Goal: Information Seeking & Learning: Learn about a topic

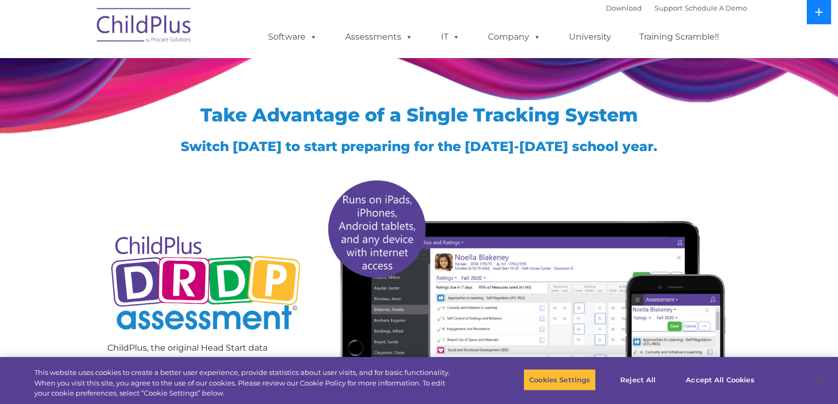
click at [818, 16] on icon at bounding box center [818, 12] width 8 height 8
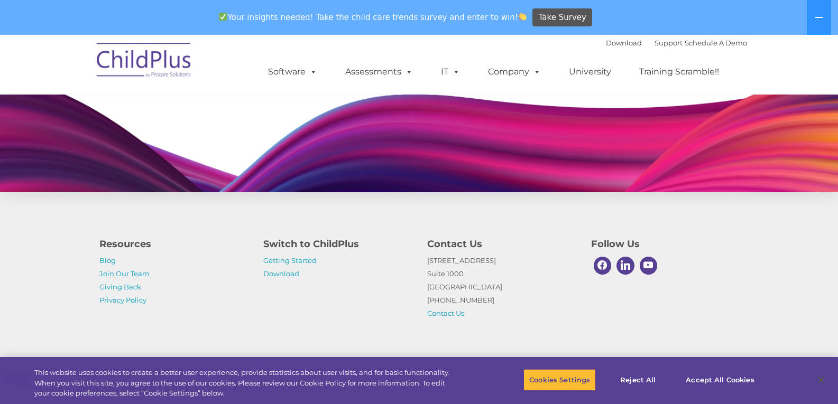
scroll to position [1030, 0]
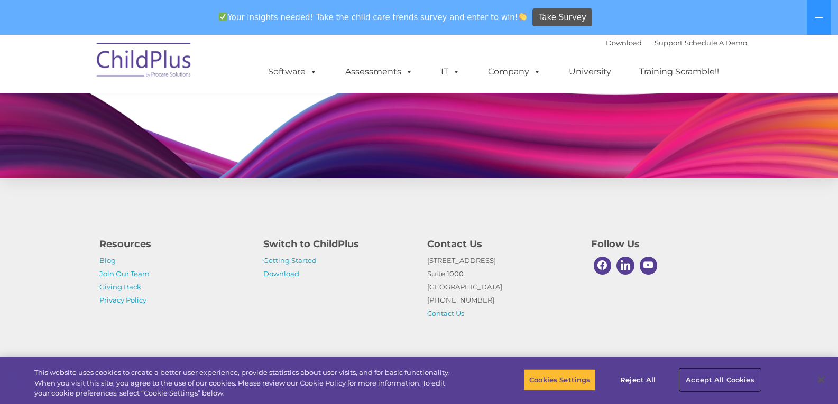
click at [709, 375] on button "Accept All Cookies" at bounding box center [720, 380] width 80 height 22
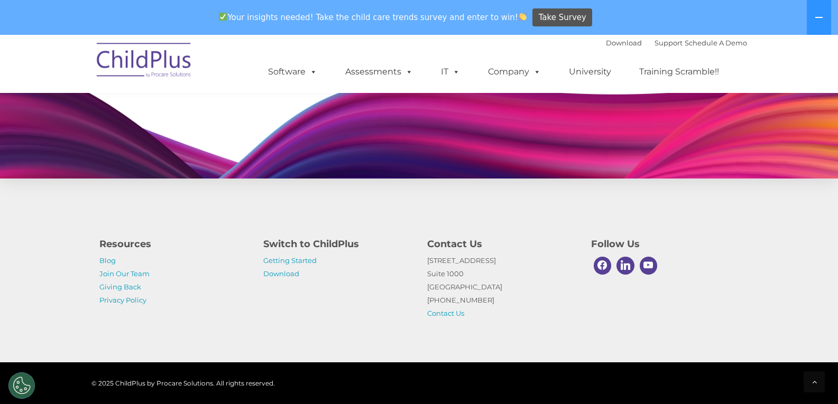
click at [140, 63] on img at bounding box center [144, 61] width 106 height 53
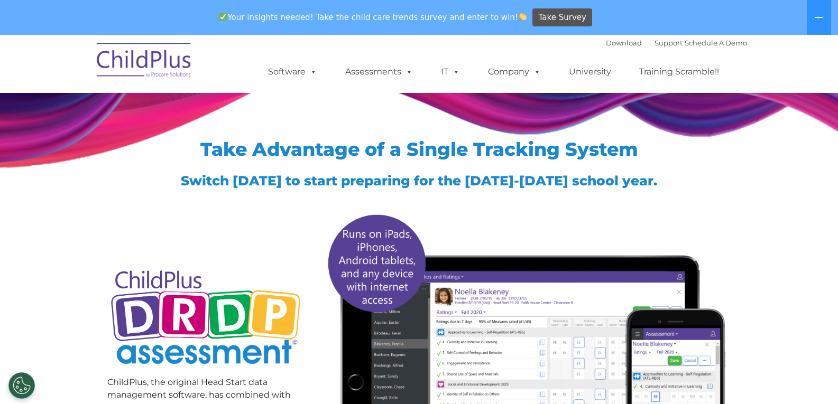
scroll to position [0, 0]
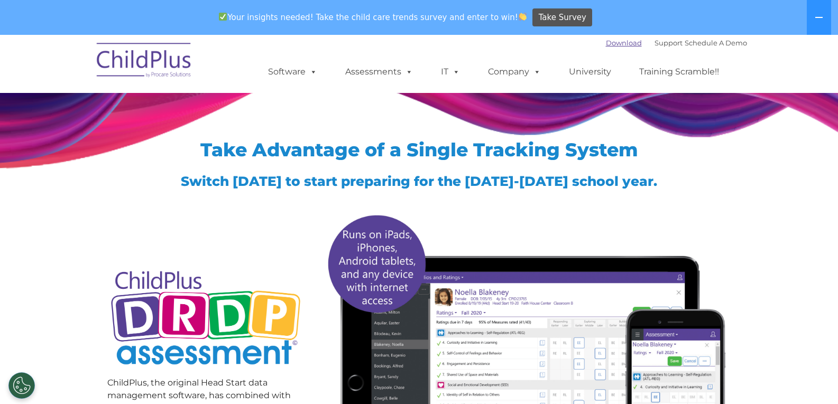
click at [606, 45] on link "Download" at bounding box center [624, 43] width 36 height 8
click at [149, 52] on img at bounding box center [144, 61] width 106 height 53
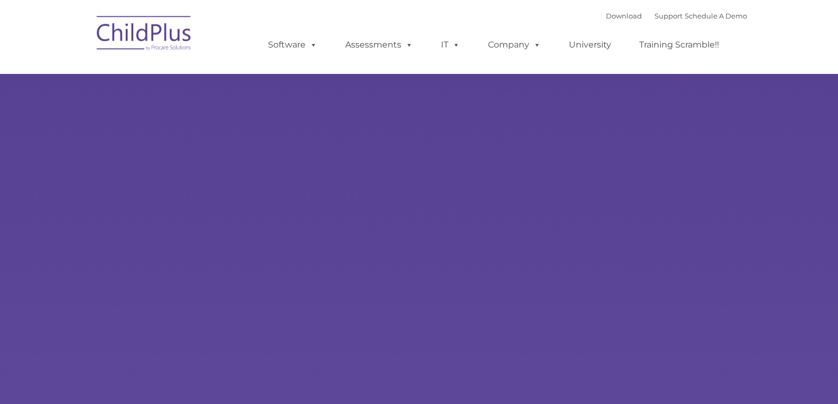
type input ""
select select "MEDIUM"
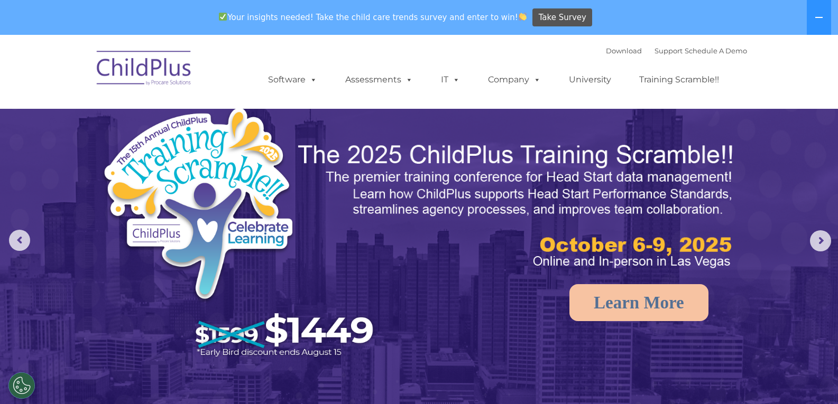
click at [171, 77] on img at bounding box center [144, 69] width 106 height 53
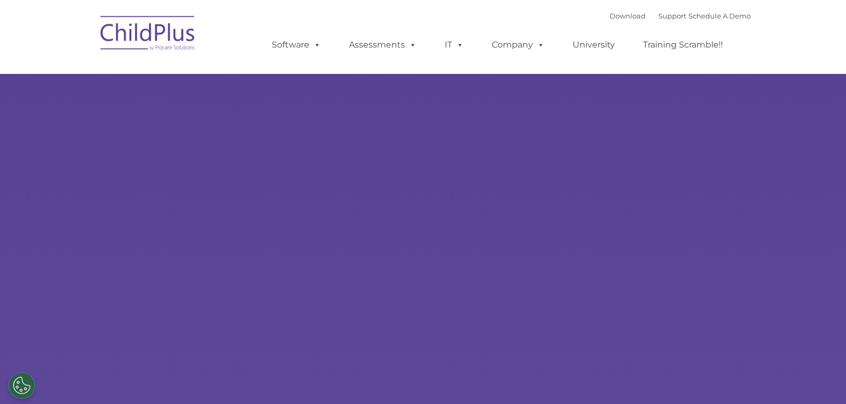
type input ""
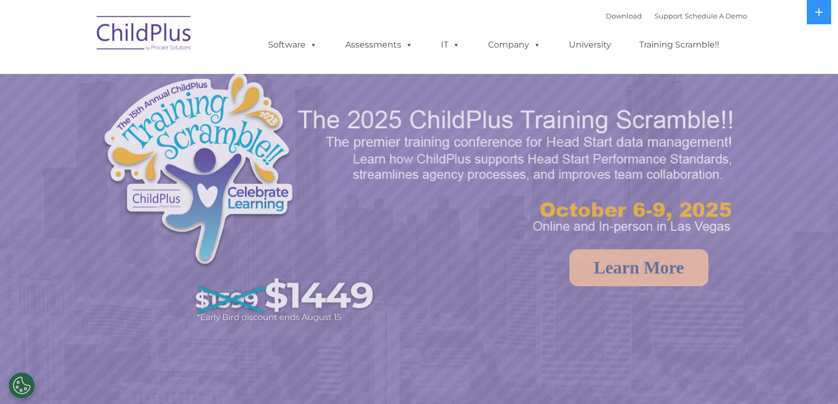
select select "MEDIUM"
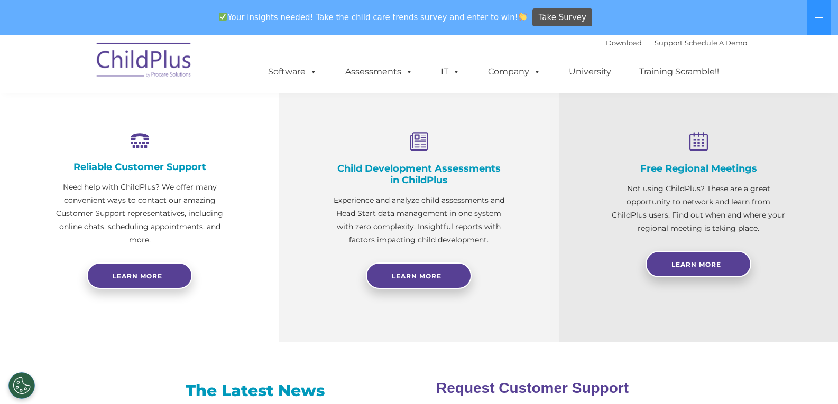
scroll to position [373, 0]
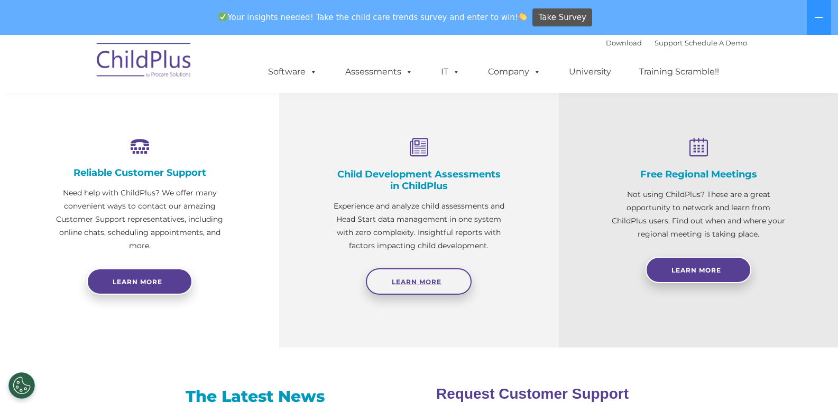
click at [437, 282] on span "Learn More" at bounding box center [417, 282] width 50 height 8
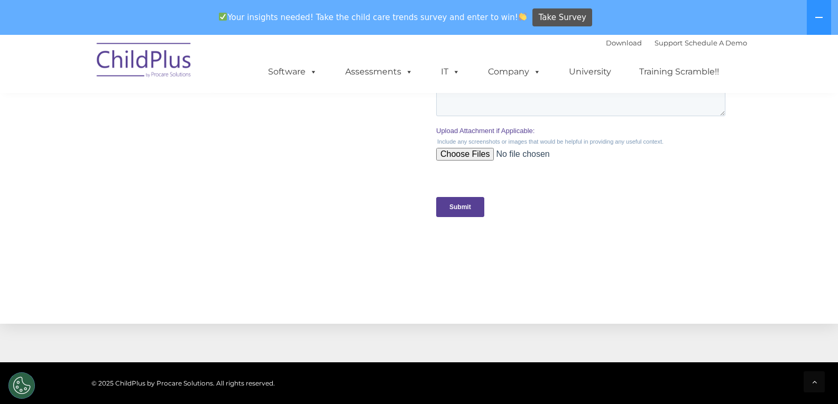
scroll to position [1021, 0]
click at [466, 206] on input "Submit" at bounding box center [460, 206] width 48 height 20
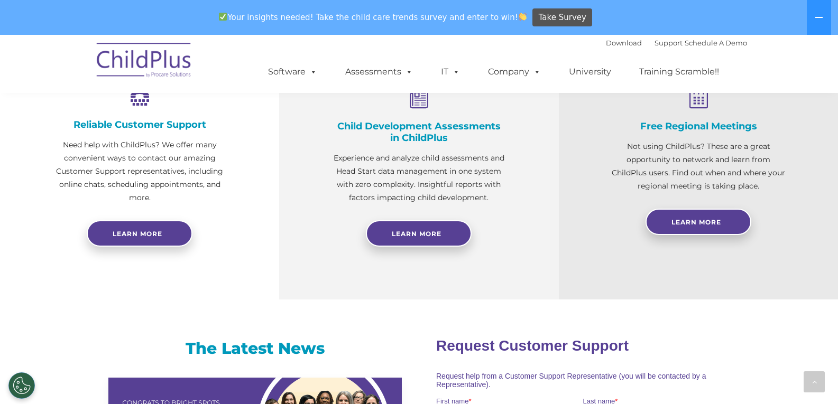
scroll to position [425, 0]
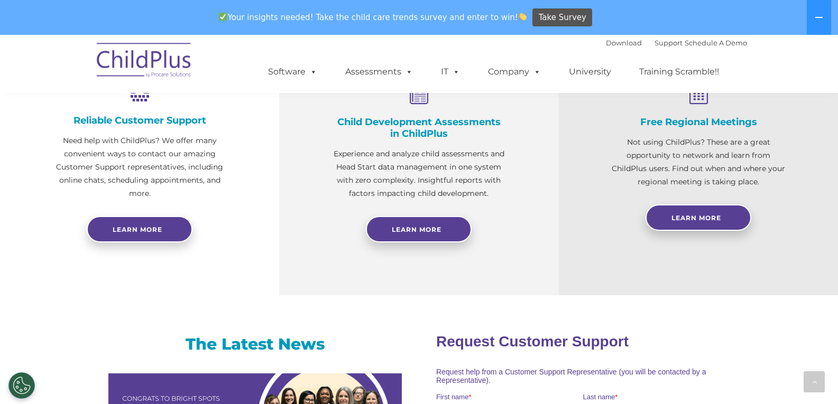
click at [428, 194] on p "Experience and analyze child assessments and Head Start data management in one …" at bounding box center [418, 173] width 173 height 53
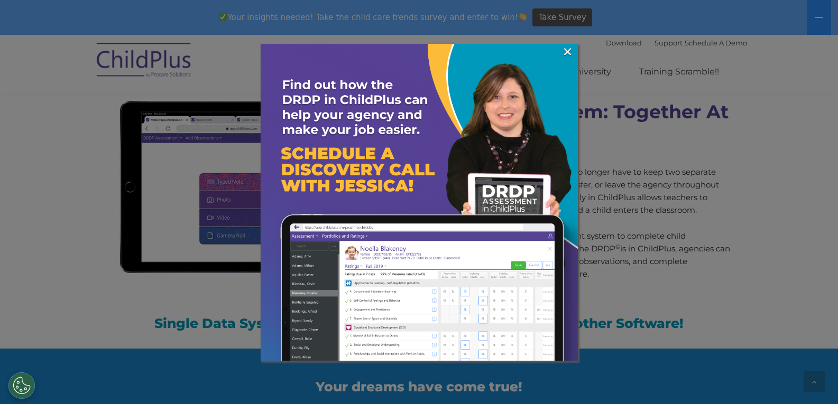
scroll to position [925, 0]
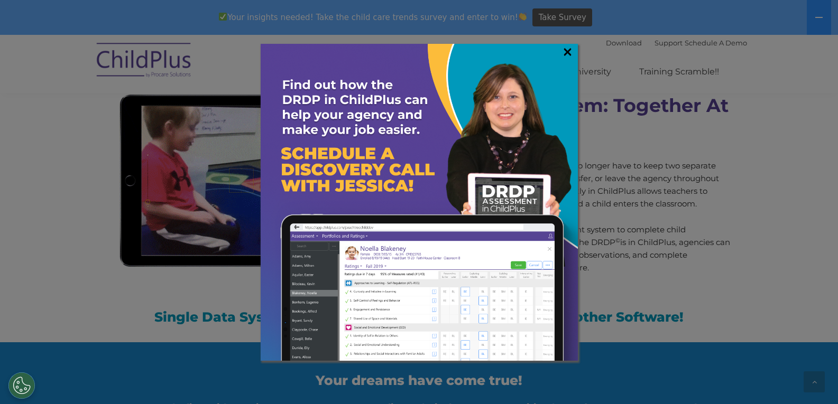
click at [567, 57] on link "×" at bounding box center [567, 52] width 12 height 11
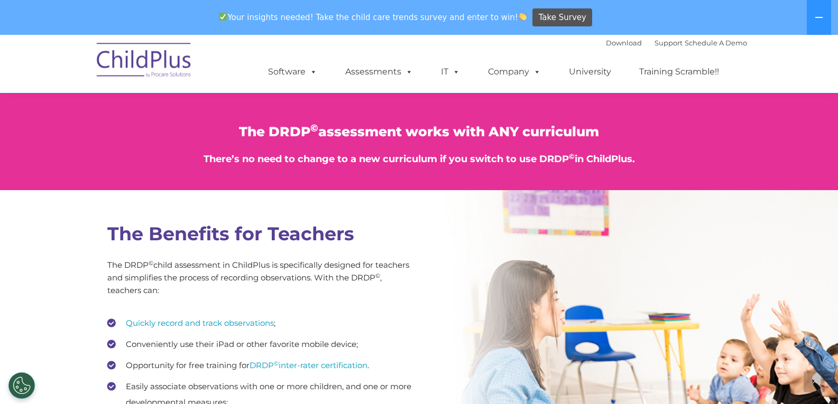
scroll to position [1283, 0]
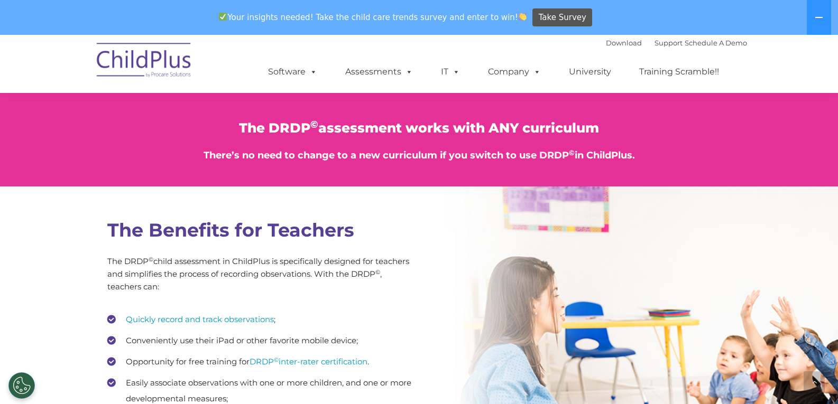
click at [159, 55] on img at bounding box center [144, 61] width 106 height 53
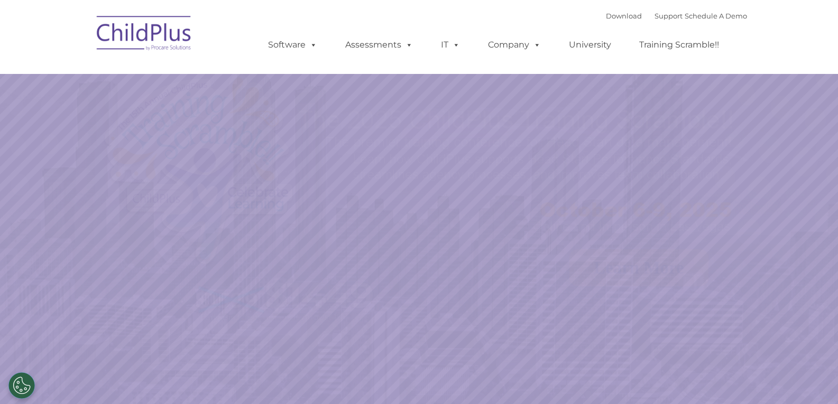
select select "MEDIUM"
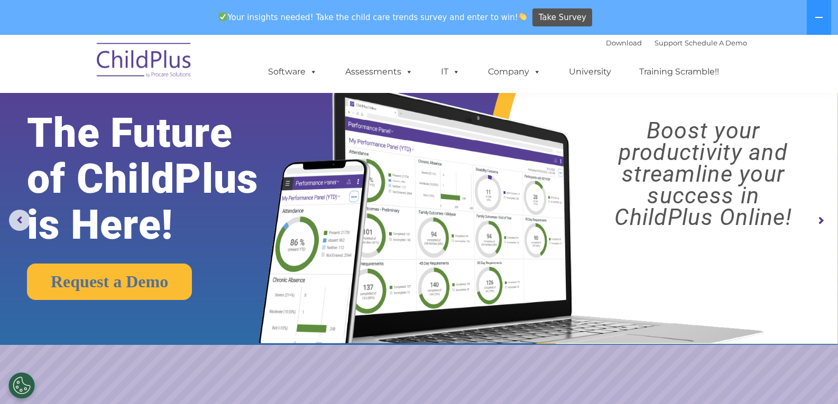
scroll to position [17, 0]
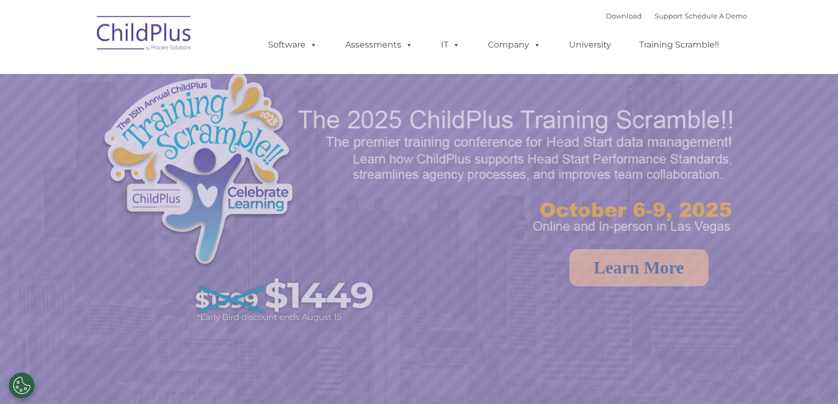
select select "MEDIUM"
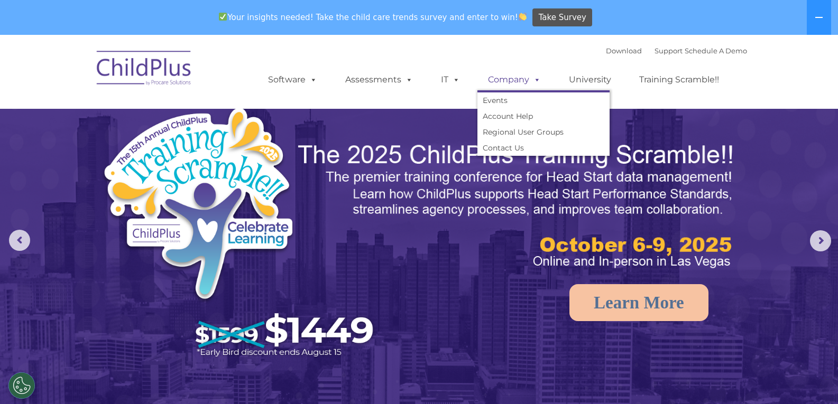
click at [512, 78] on link "Company" at bounding box center [514, 79] width 74 height 21
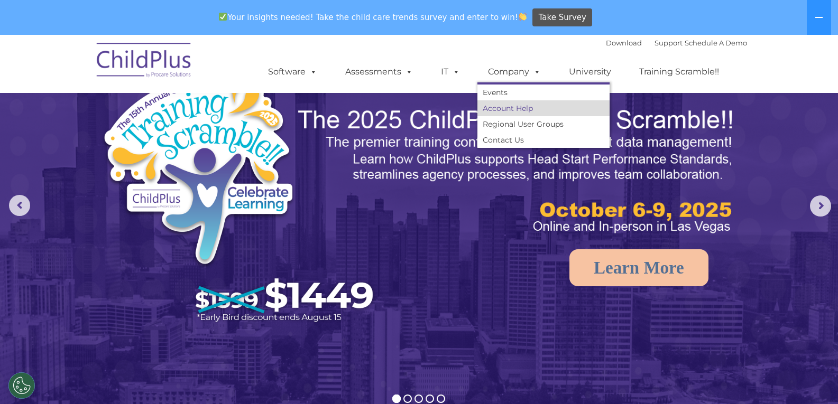
click at [504, 106] on link "Account Help" at bounding box center [543, 108] width 132 height 16
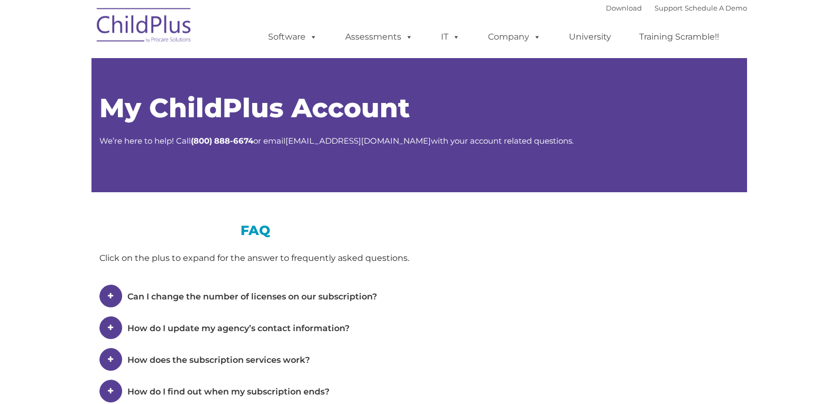
type input ""
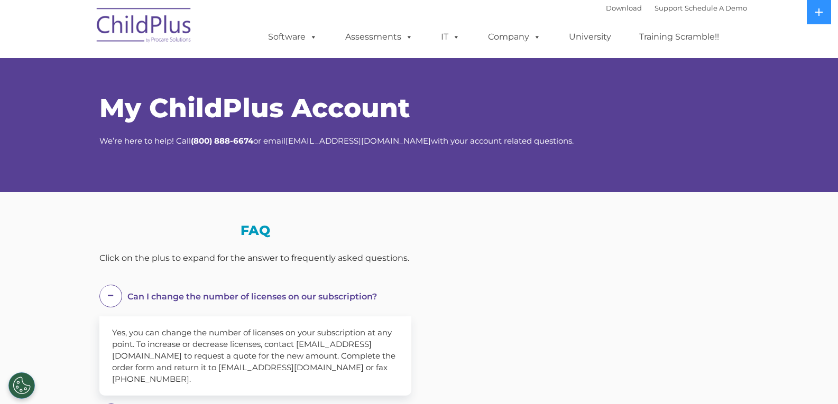
select select "MEDIUM"
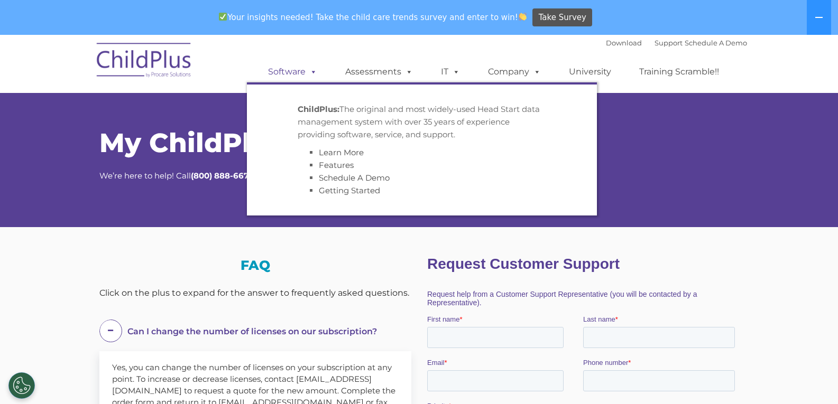
click at [301, 76] on link "Software" at bounding box center [292, 71] width 70 height 21
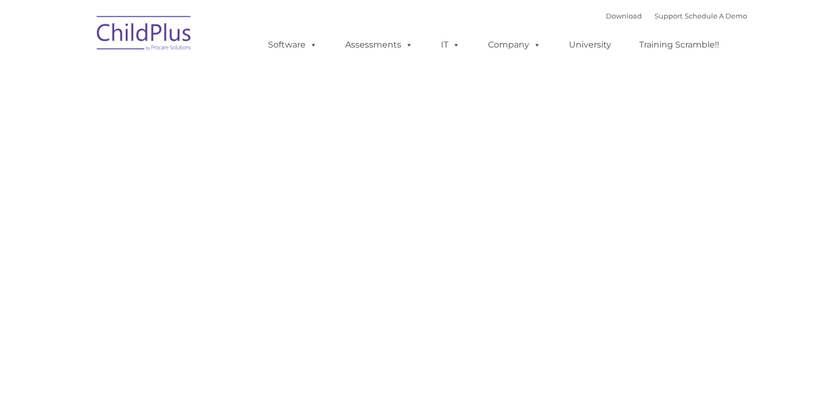
type input ""
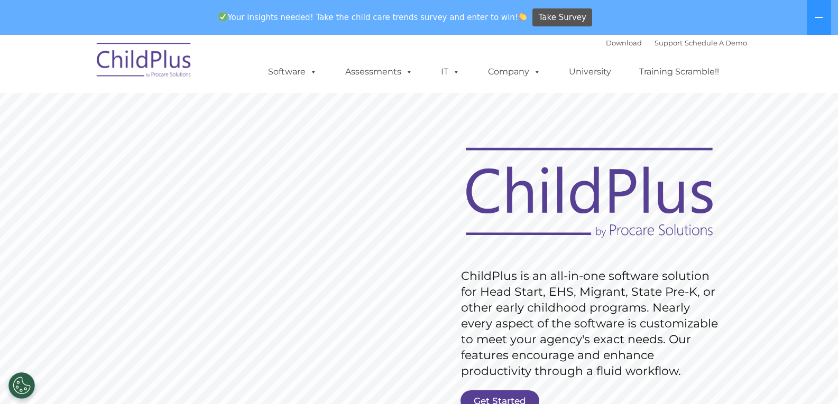
click at [196, 61] on img at bounding box center [144, 61] width 106 height 53
click at [183, 60] on img at bounding box center [144, 61] width 106 height 53
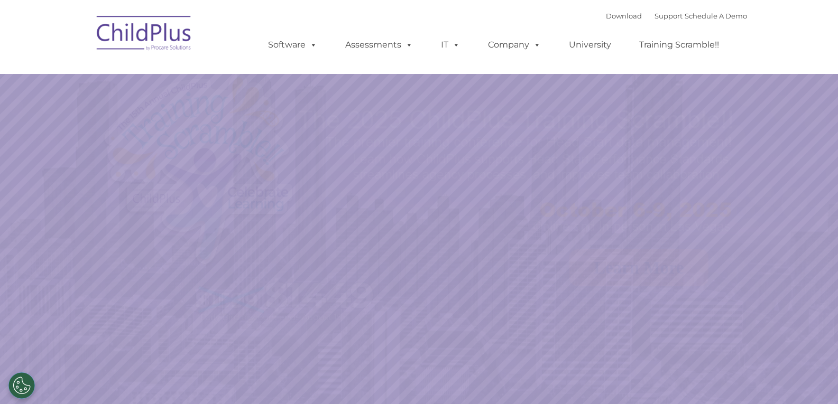
select select "MEDIUM"
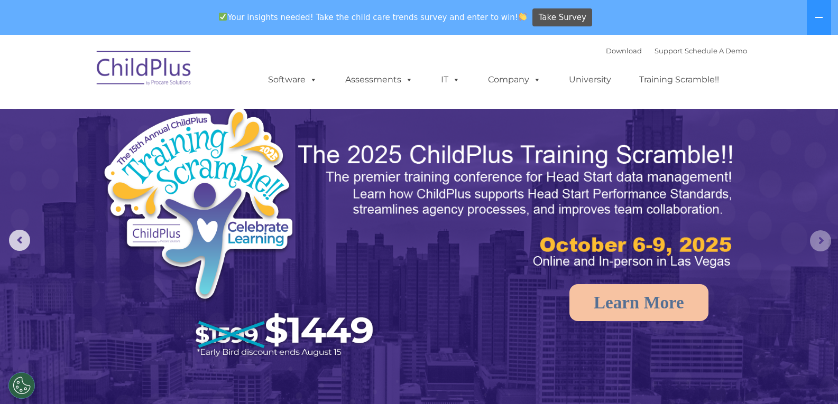
click at [817, 246] on rs-arrow at bounding box center [820, 240] width 21 height 21
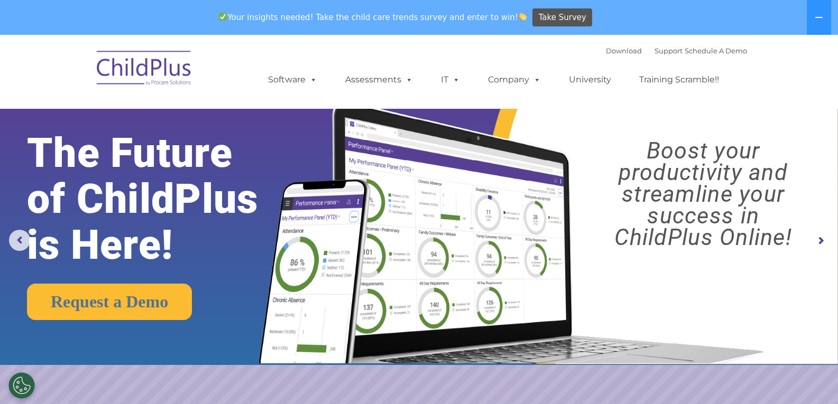
click at [817, 246] on rs-arrow at bounding box center [820, 240] width 21 height 21
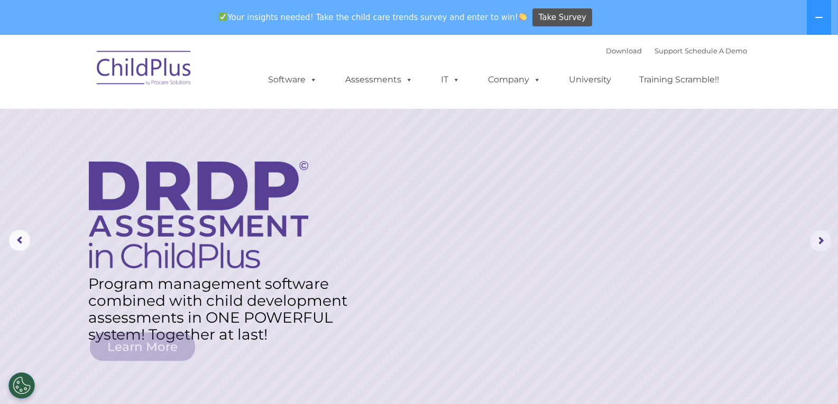
click at [817, 246] on rs-arrow at bounding box center [820, 240] width 21 height 21
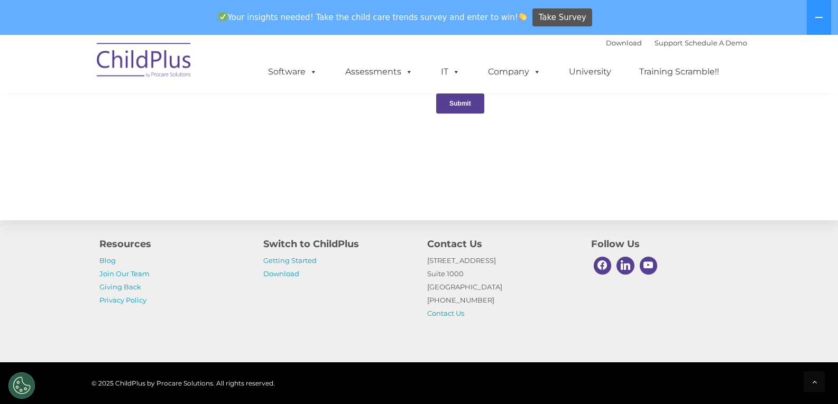
scroll to position [1180, 0]
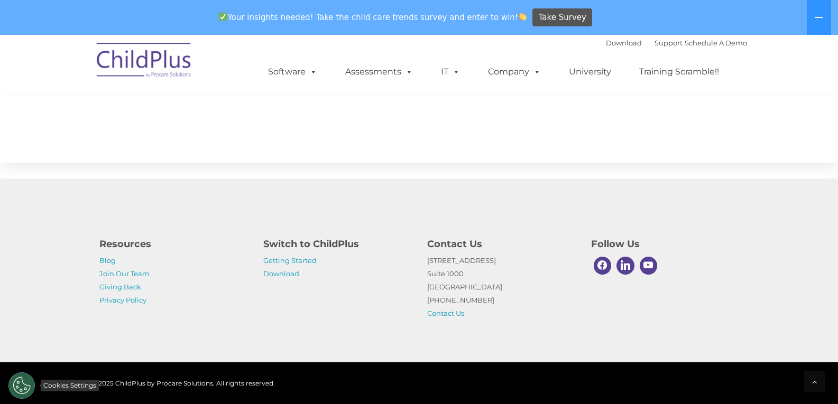
click at [11, 374] on button "Cookies Settings" at bounding box center [21, 386] width 26 height 26
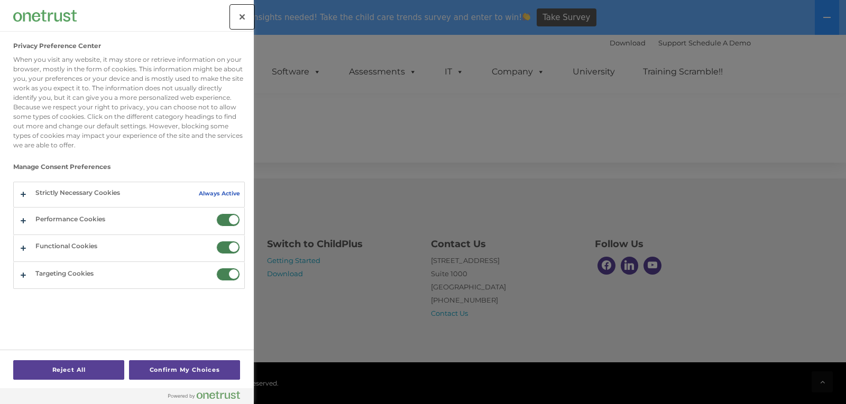
click at [233, 16] on button "Close" at bounding box center [241, 16] width 23 height 23
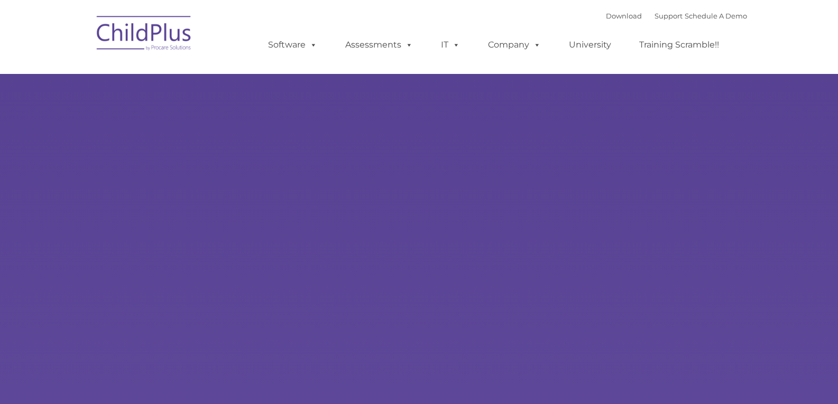
type input ""
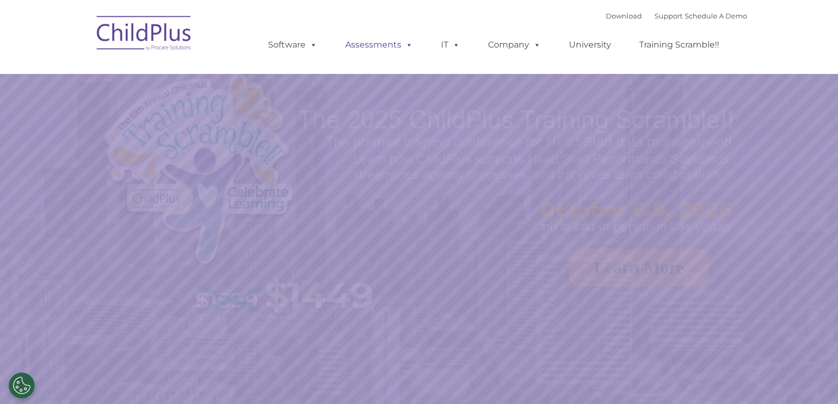
select select "MEDIUM"
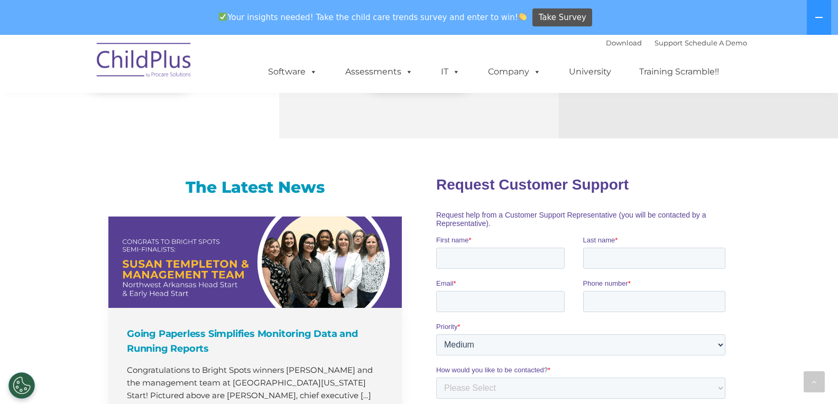
scroll to position [597, 0]
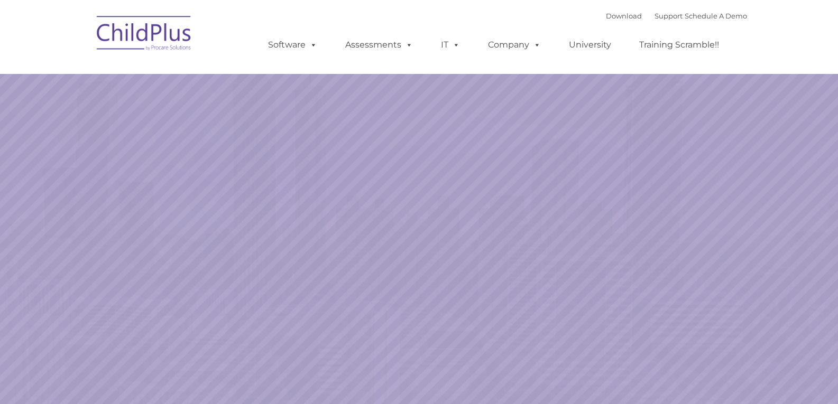
select select "MEDIUM"
